Goal: Navigation & Orientation: Go to known website

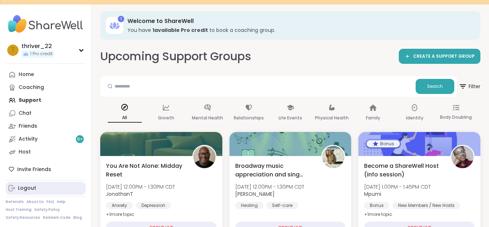
click at [35, 188] on link "Logout" at bounding box center [46, 187] width 80 height 13
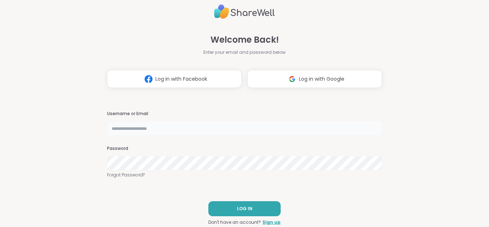
click at [166, 131] on input "text" at bounding box center [244, 128] width 275 height 14
type input "**********"
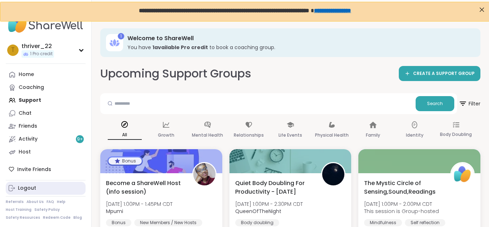
click at [52, 185] on link "Logout" at bounding box center [46, 187] width 80 height 13
